Goal: Task Accomplishment & Management: Use online tool/utility

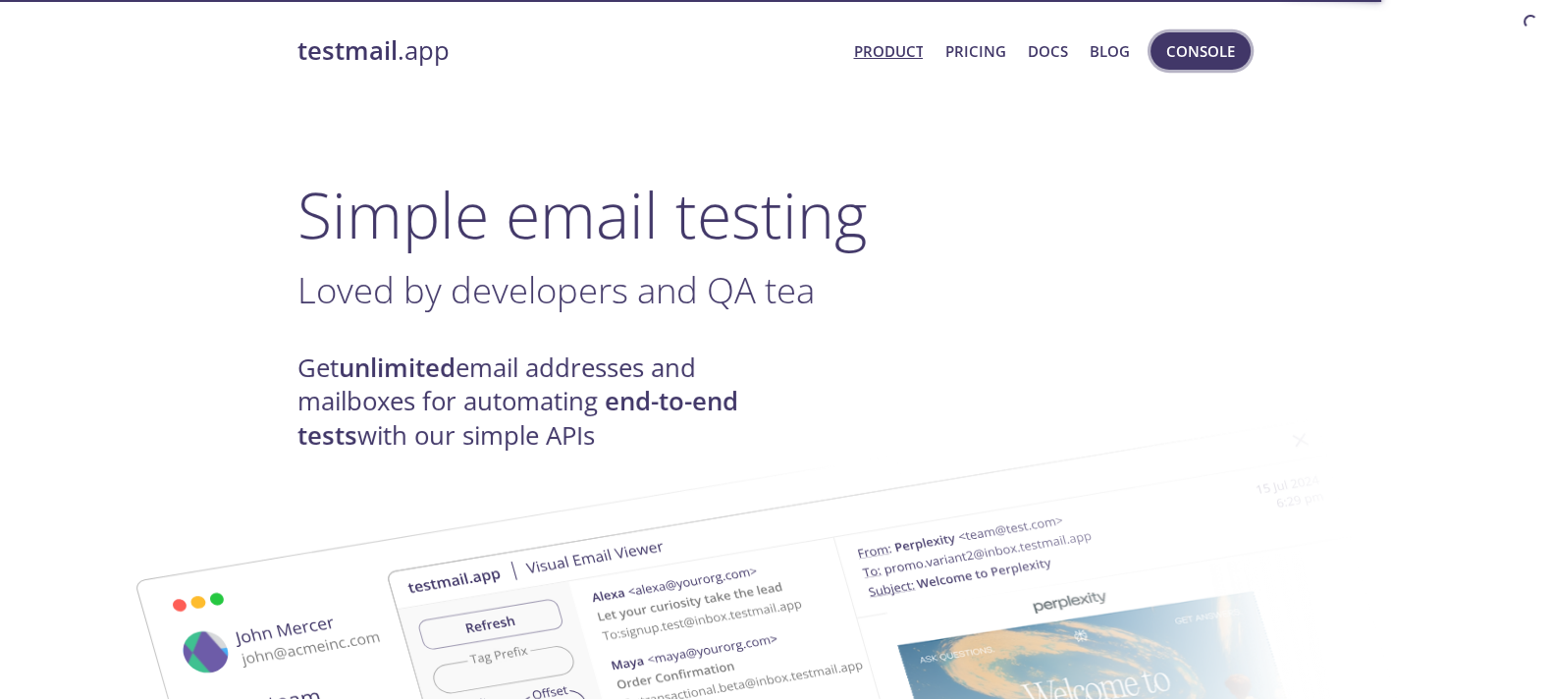
click at [1204, 42] on span "Console" at bounding box center [1200, 51] width 69 height 26
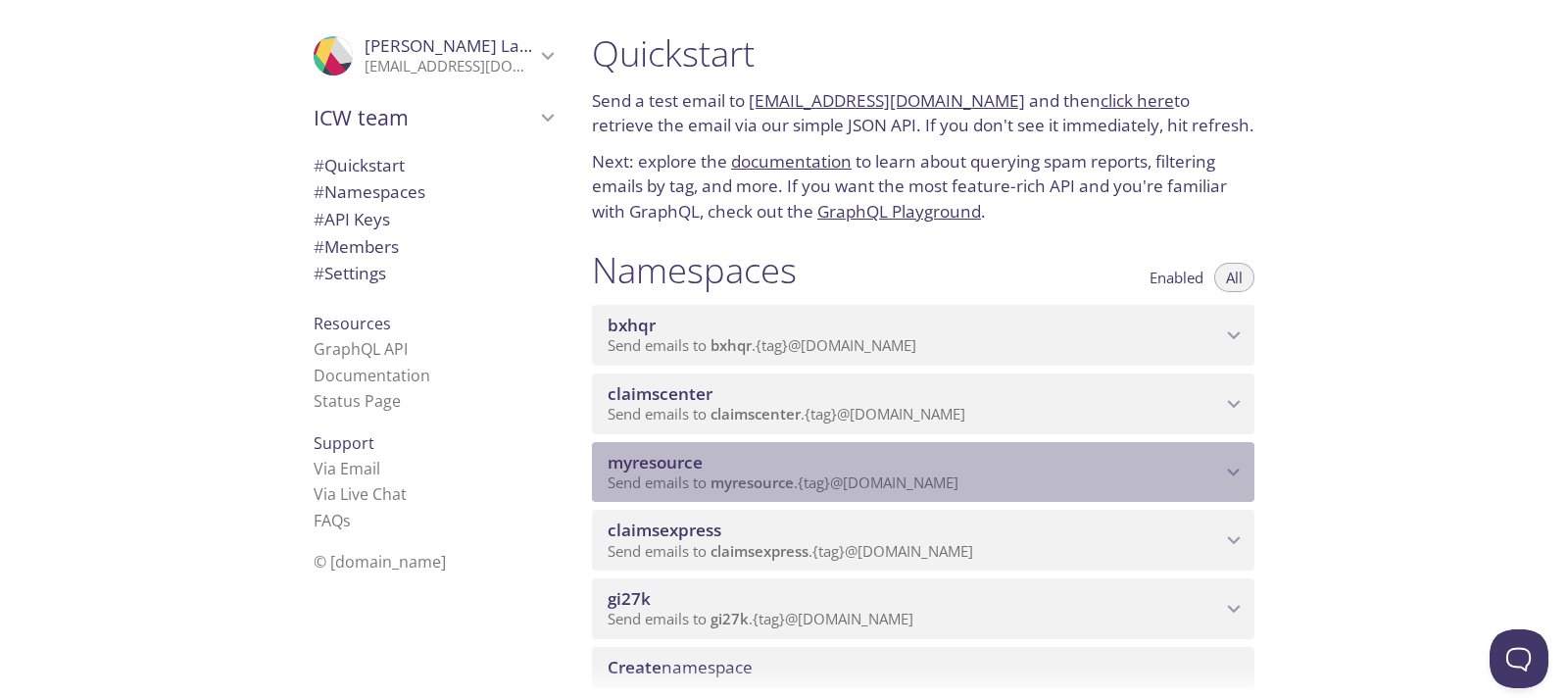
click at [866, 456] on span "myresource" at bounding box center [915, 462] width 613 height 22
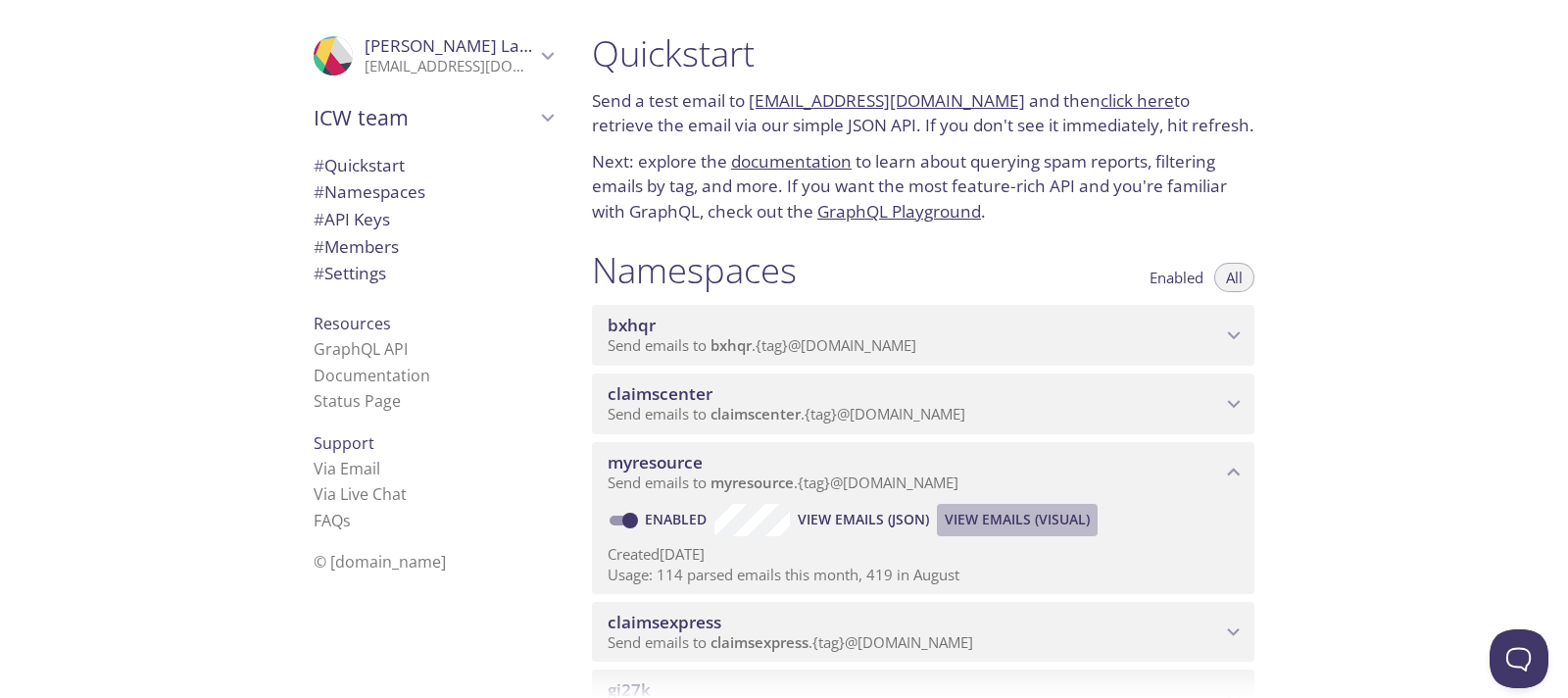
click at [990, 521] on span "View Emails (Visual)" at bounding box center [1017, 519] width 145 height 24
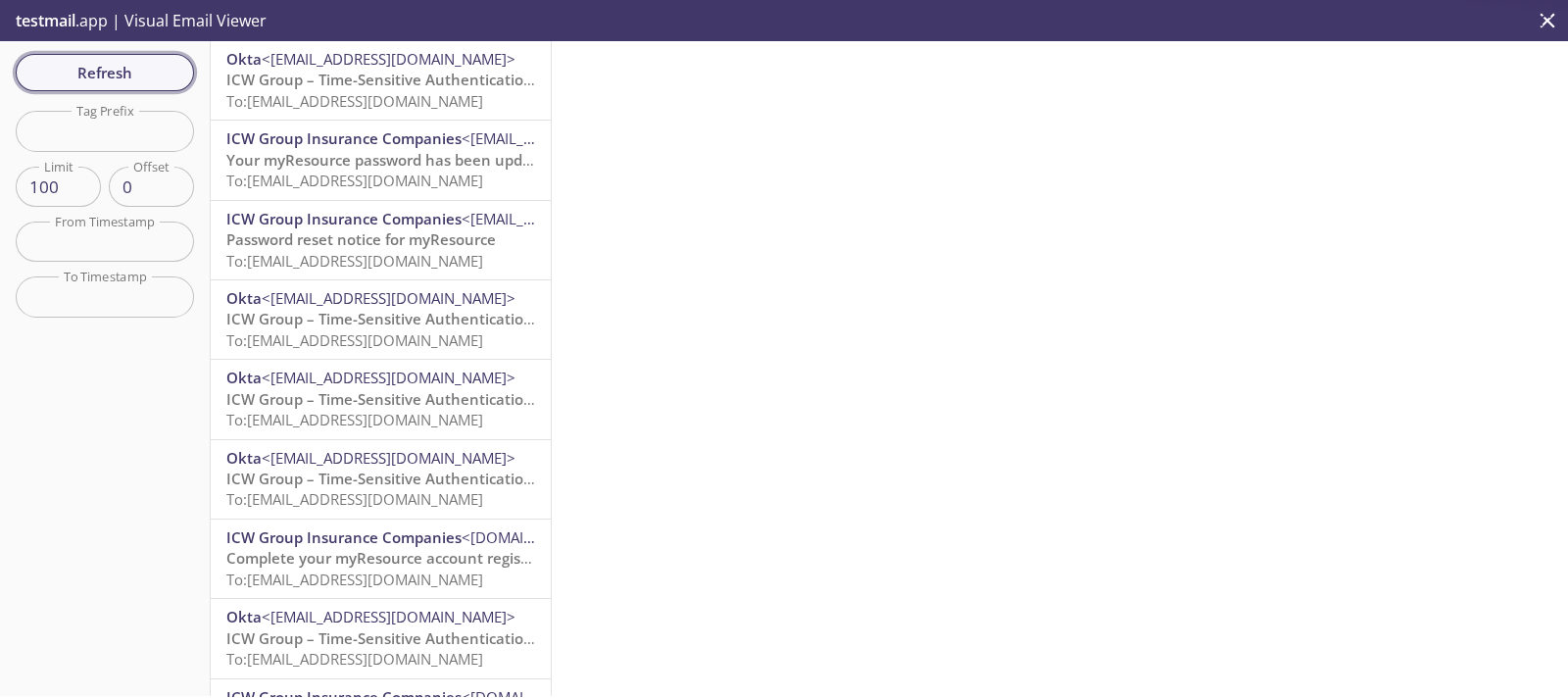
click at [185, 60] on button "Refresh" at bounding box center [105, 72] width 179 height 37
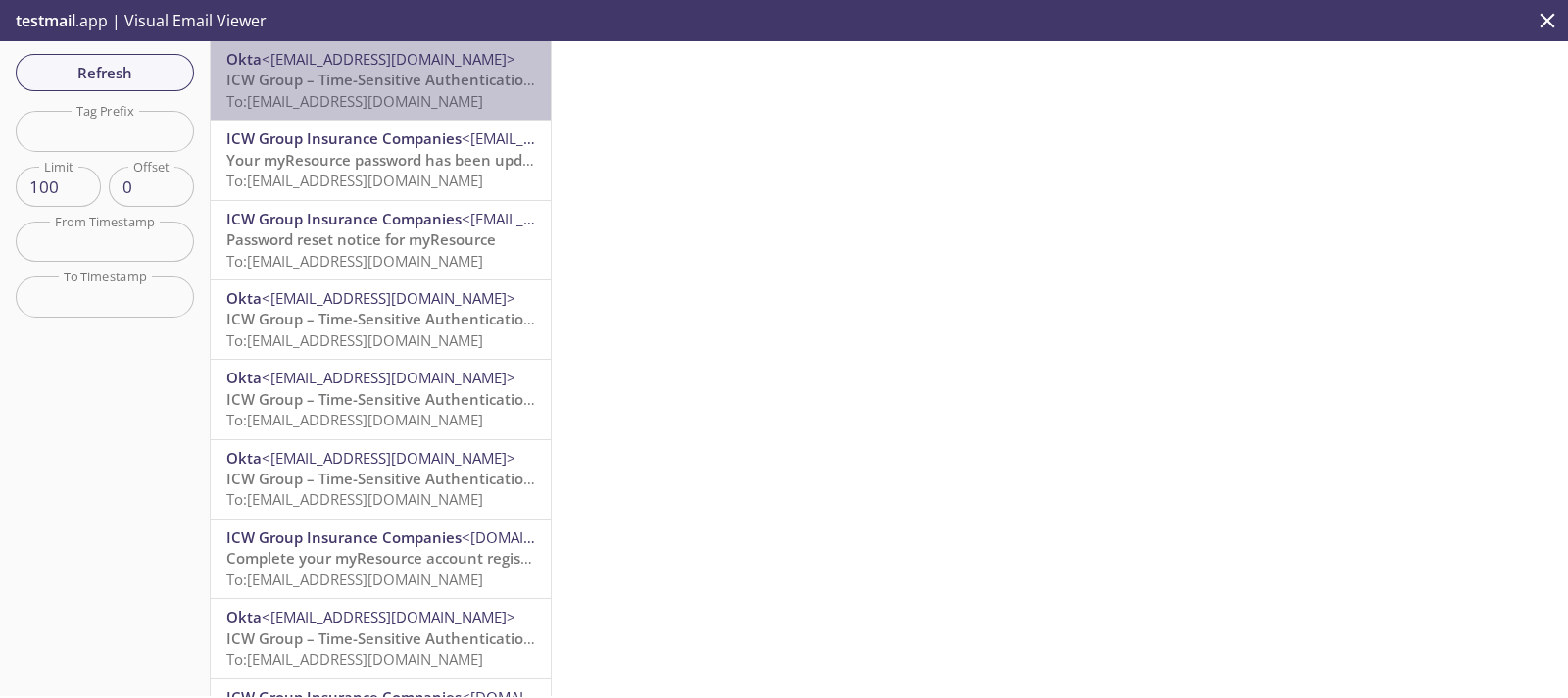
click at [401, 88] on span "ICW Group – Time-Sensitive Authentication Code" at bounding box center [399, 80] width 347 height 20
